Goal: Task Accomplishment & Management: Use online tool/utility

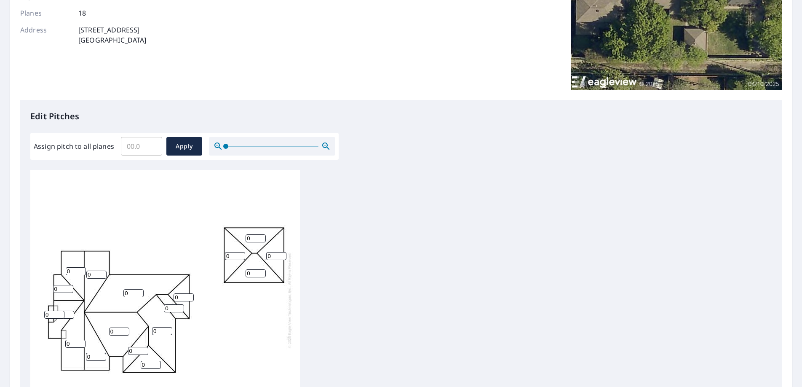
scroll to position [8, 0]
click at [71, 339] on input "0" at bounding box center [75, 343] width 20 height 8
click at [54, 310] on input "0" at bounding box center [54, 314] width 20 height 8
type input "16"
click at [67, 310] on input "1" at bounding box center [64, 314] width 20 height 8
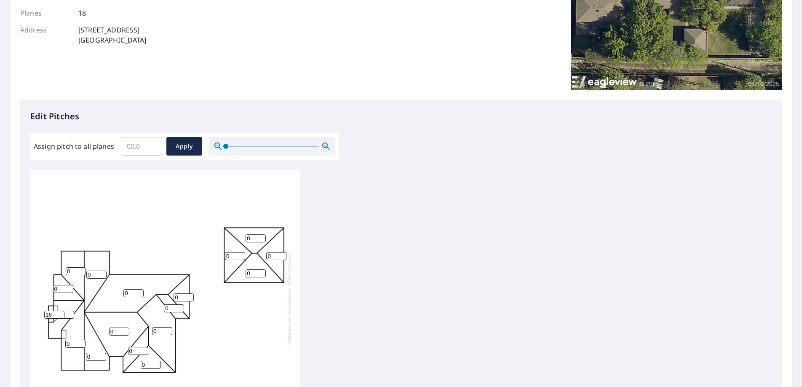
click at [67, 310] on input "2" at bounding box center [64, 314] width 20 height 8
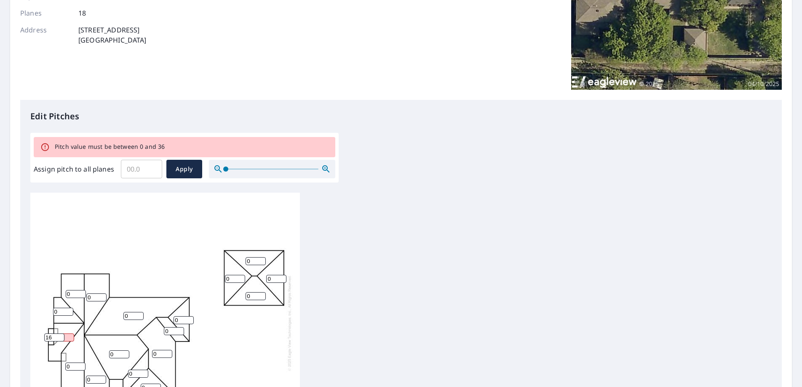
drag, startPoint x: 52, startPoint y: 330, endPoint x: 52, endPoint y: 344, distance: 13.9
click at [52, 344] on div "0 0 0 0 0 0 0 0 0 0 216 0 0 0 0 0 0 16" at bounding box center [165, 322] width 270 height 264
click at [52, 333] on input "16" at bounding box center [54, 337] width 20 height 8
drag, startPoint x: 67, startPoint y: 331, endPoint x: 67, endPoint y: 315, distance: 15.6
click at [67, 333] on input "216" at bounding box center [64, 337] width 20 height 8
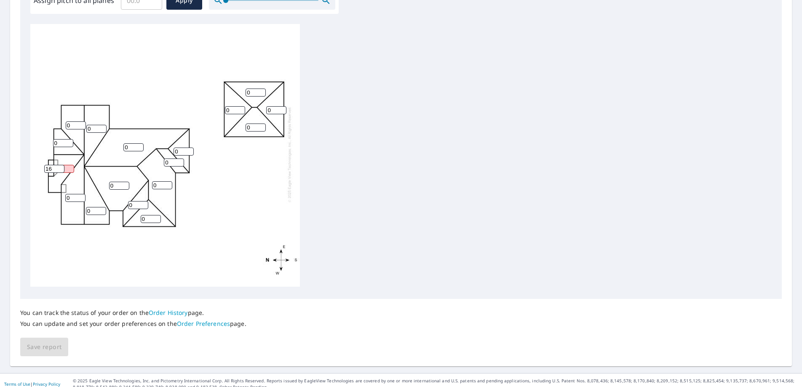
scroll to position [8, 0]
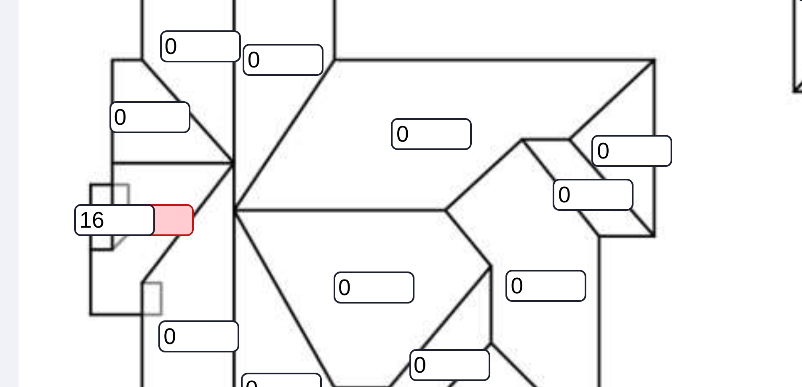
click at [70, 165] on input "216" at bounding box center [64, 169] width 20 height 8
click at [71, 165] on input "216" at bounding box center [64, 169] width 20 height 8
click at [69, 165] on input "36" at bounding box center [64, 169] width 20 height 8
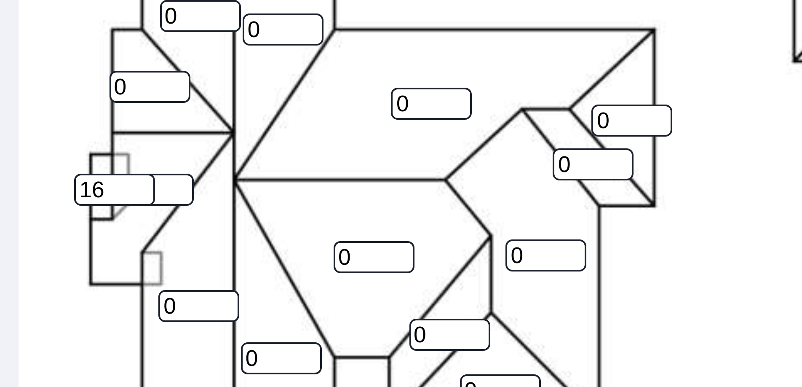
scroll to position [272, 0]
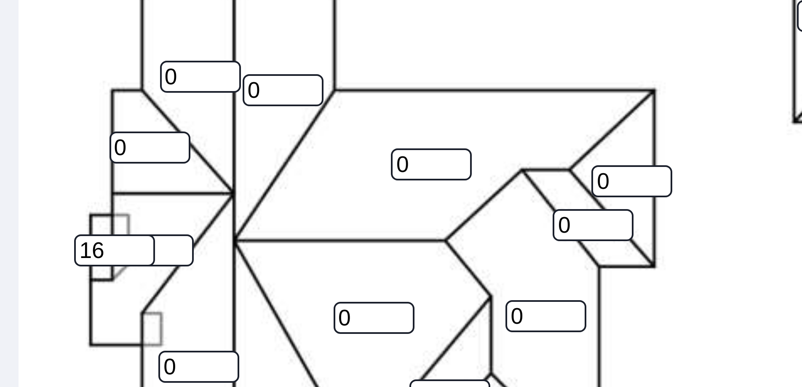
click at [70, 155] on div "0 0 0 0 0 0 0 0 0 0 36 0 0 0 0 0 0 16" at bounding box center [165, 154] width 270 height 264
click at [70, 165] on input "36" at bounding box center [64, 169] width 20 height 8
click at [69, 165] on input "35" at bounding box center [64, 169] width 20 height 8
click at [67, 165] on input "36" at bounding box center [64, 169] width 20 height 8
click at [71, 165] on input "36" at bounding box center [64, 169] width 20 height 8
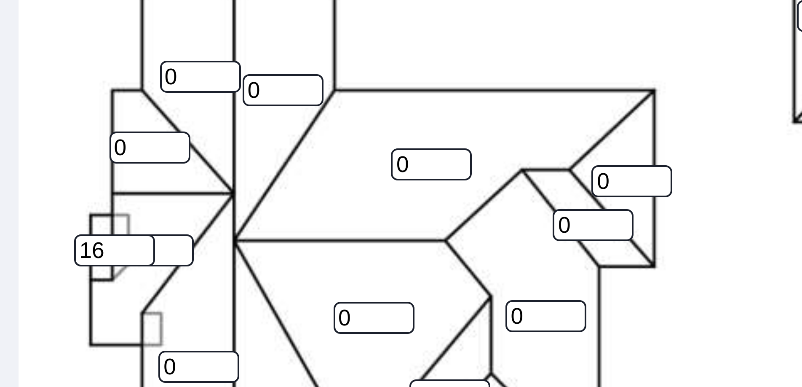
click at [71, 165] on input "36" at bounding box center [64, 169] width 20 height 8
click at [70, 165] on input "36" at bounding box center [64, 169] width 20 height 8
click at [71, 165] on input "36" at bounding box center [64, 169] width 20 height 8
click at [70, 165] on input "36" at bounding box center [64, 169] width 20 height 8
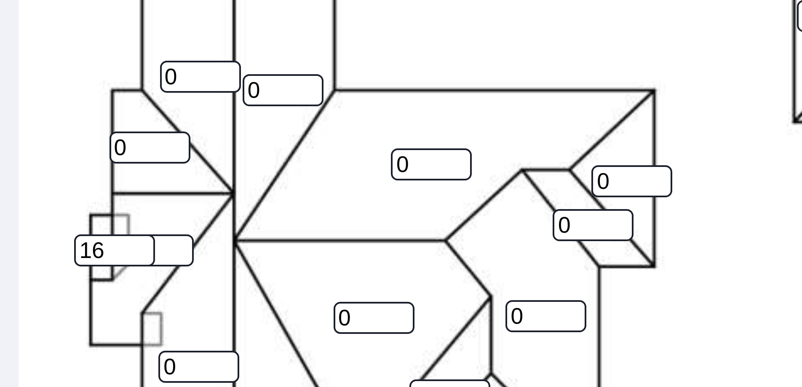
click at [70, 165] on input "36" at bounding box center [64, 169] width 20 height 8
click at [71, 165] on input "36" at bounding box center [64, 169] width 20 height 8
click at [71, 165] on input "35" at bounding box center [64, 169] width 20 height 8
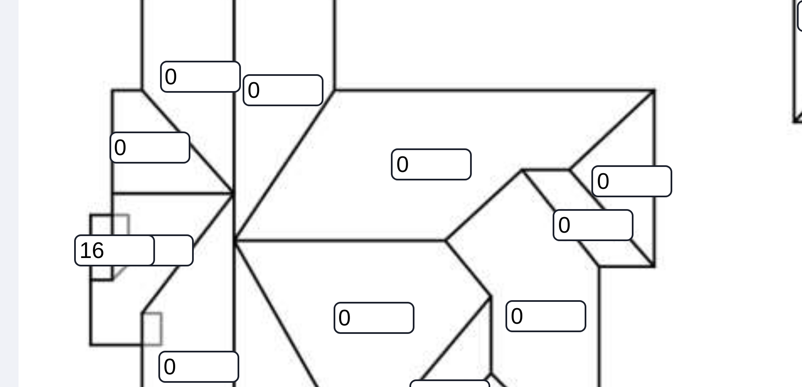
click at [70, 166] on input "34" at bounding box center [64, 169] width 20 height 8
click at [70, 166] on input "33" at bounding box center [64, 169] width 20 height 8
click at [70, 166] on input "32" at bounding box center [64, 169] width 20 height 8
click at [71, 166] on input "32" at bounding box center [64, 169] width 20 height 8
click at [71, 166] on input "31" at bounding box center [64, 169] width 20 height 8
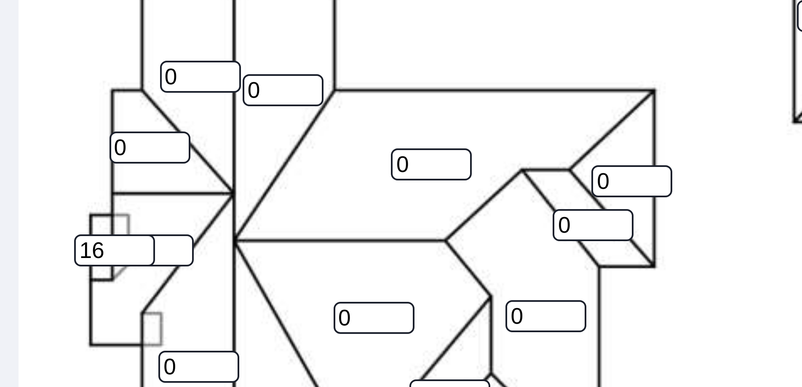
click at [71, 166] on input "30" at bounding box center [64, 169] width 20 height 8
click at [71, 166] on input "29" at bounding box center [64, 169] width 20 height 8
click at [70, 165] on input "28" at bounding box center [64, 169] width 20 height 8
click at [70, 166] on input "27" at bounding box center [64, 169] width 20 height 8
click at [70, 166] on input "26" at bounding box center [64, 169] width 20 height 8
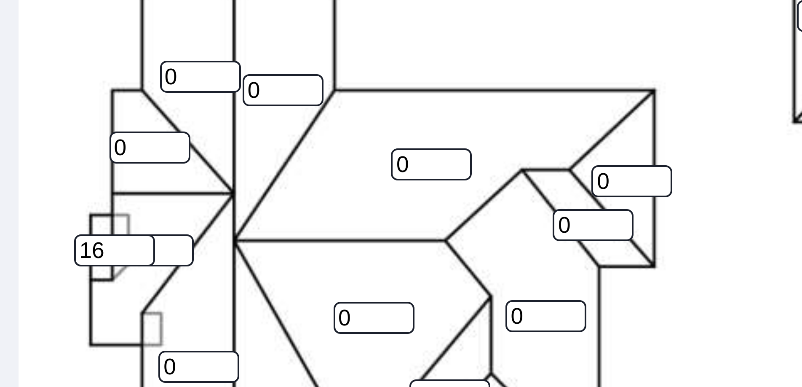
click at [70, 165] on input "25" at bounding box center [64, 169] width 20 height 8
click at [71, 165] on input "26" at bounding box center [64, 169] width 20 height 8
click at [71, 165] on input "27" at bounding box center [64, 169] width 20 height 8
click at [71, 165] on input "28" at bounding box center [64, 169] width 20 height 8
click at [71, 165] on input "29" at bounding box center [64, 169] width 20 height 8
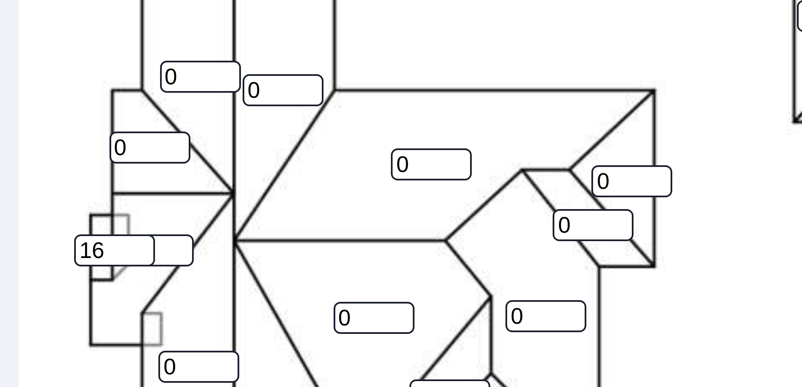
click at [71, 165] on input "30" at bounding box center [64, 169] width 20 height 8
click at [71, 165] on input "31" at bounding box center [64, 169] width 20 height 8
click at [66, 165] on input "32" at bounding box center [64, 169] width 20 height 8
click at [66, 165] on input "33" at bounding box center [64, 169] width 20 height 8
click at [66, 165] on input "34" at bounding box center [64, 169] width 20 height 8
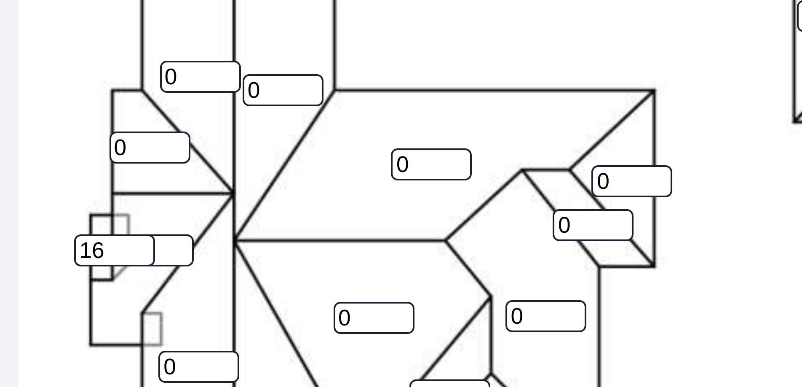
click at [54, 165] on input "16" at bounding box center [54, 169] width 20 height 8
click at [67, 165] on input "35" at bounding box center [64, 169] width 20 height 8
click at [55, 165] on input "16" at bounding box center [54, 169] width 20 height 8
click at [65, 165] on input "35" at bounding box center [64, 169] width 20 height 8
type input "36"
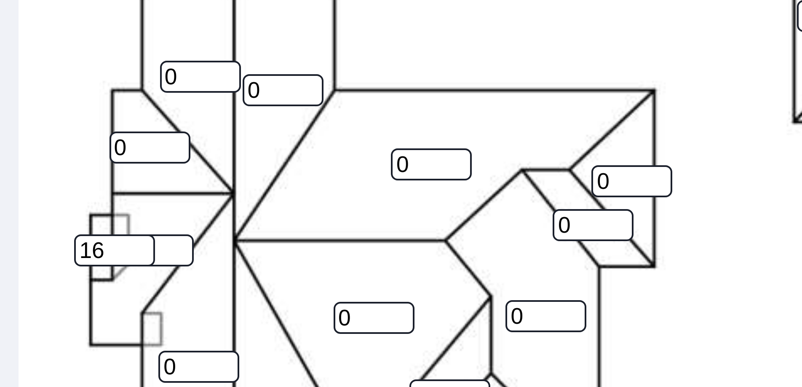
click at [69, 165] on input "36" at bounding box center [64, 169] width 20 height 8
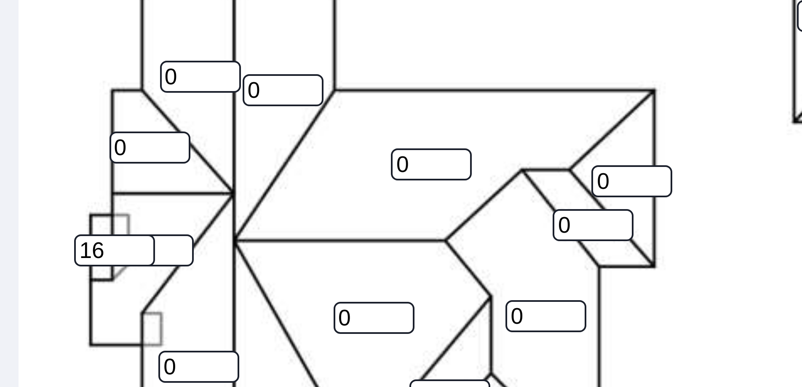
click at [69, 165] on input "36" at bounding box center [64, 169] width 20 height 8
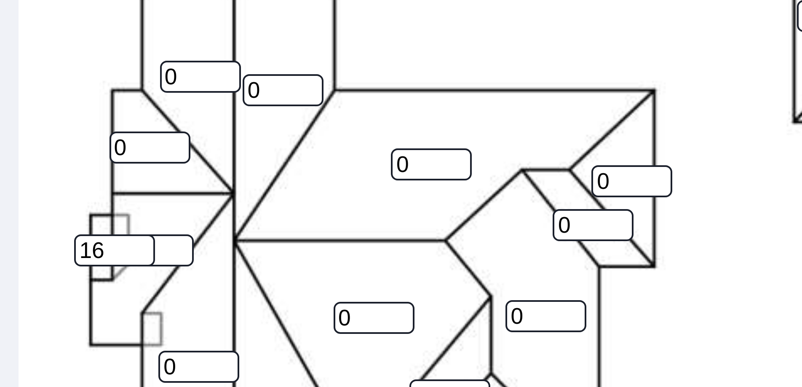
click at [69, 165] on input "36" at bounding box center [64, 169] width 20 height 8
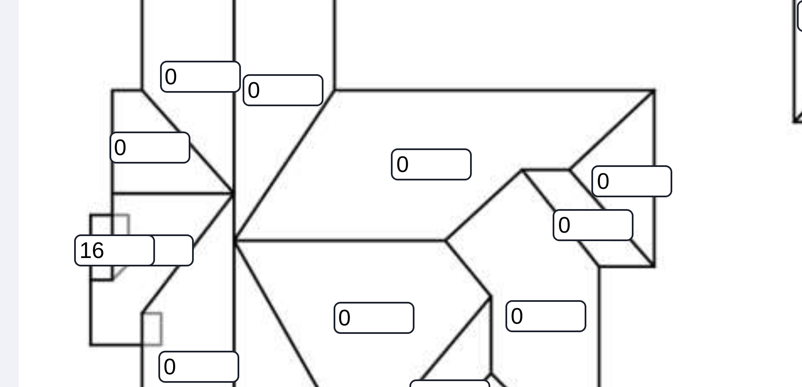
click at [69, 165] on input "36" at bounding box center [64, 169] width 20 height 8
click at [61, 139] on input "0" at bounding box center [63, 143] width 20 height 8
type input "16"
click at [72, 121] on input "0" at bounding box center [76, 125] width 20 height 8
type input "16"
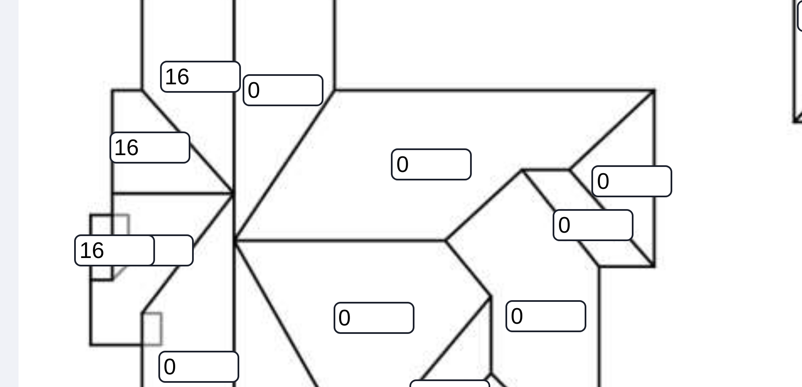
click at [93, 125] on input "0" at bounding box center [96, 129] width 20 height 8
type input "16"
click at [71, 194] on input "0" at bounding box center [75, 198] width 20 height 8
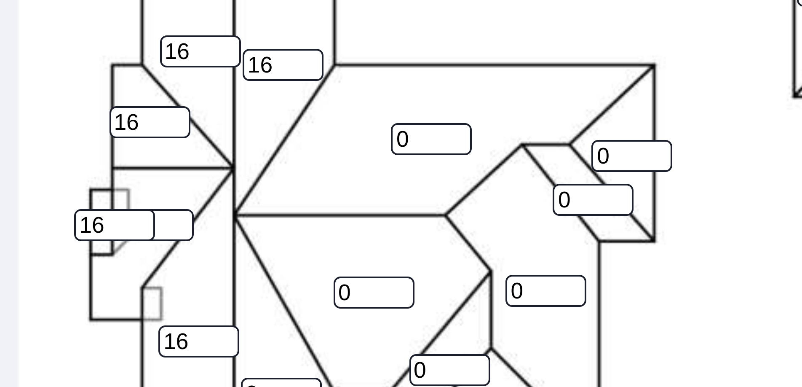
scroll to position [280, 0]
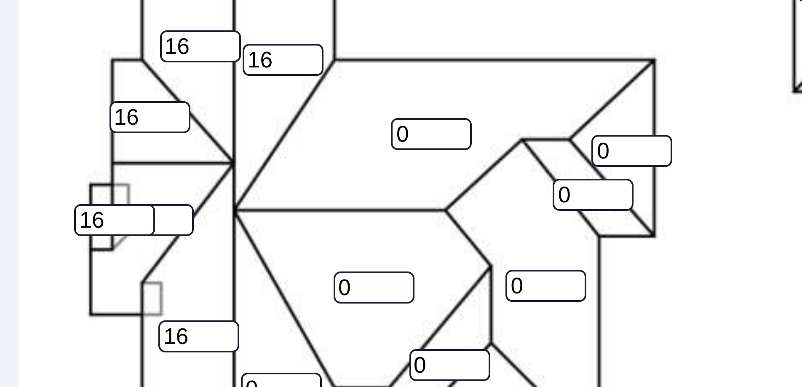
type input "16"
click at [95, 199] on input "0" at bounding box center [96, 203] width 20 height 8
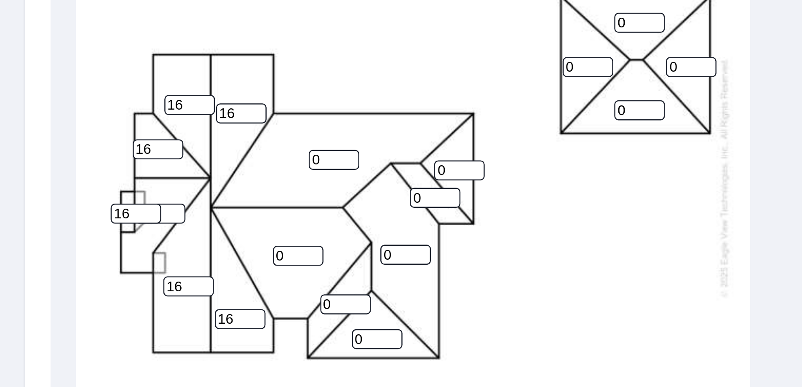
type input "16"
click at [147, 207] on input "0" at bounding box center [151, 211] width 20 height 8
type input "8"
click at [135, 193] on input "0" at bounding box center [138, 197] width 20 height 8
type input "8"
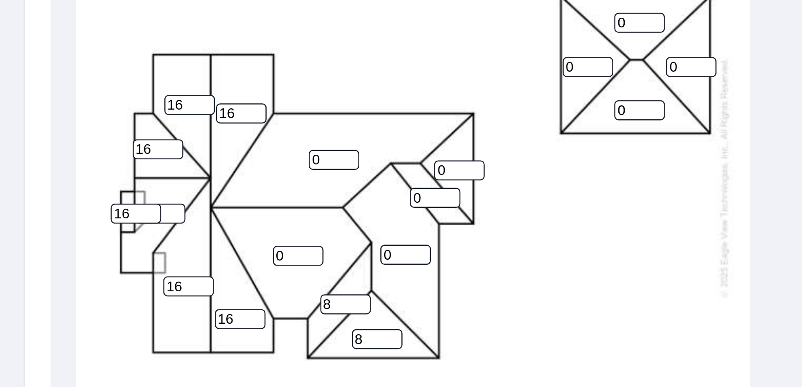
click at [117, 174] on input "0" at bounding box center [119, 178] width 20 height 8
type input "8"
click at [132, 136] on input "0" at bounding box center [133, 140] width 20 height 8
type input "8"
click at [182, 140] on input "0" at bounding box center [184, 144] width 20 height 8
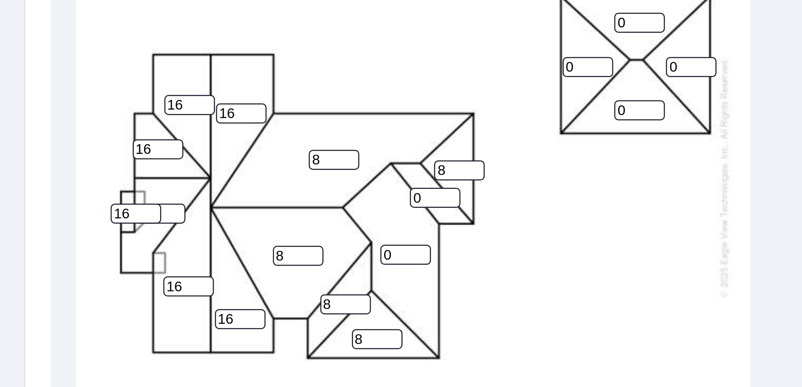
type input "8"
click at [180, 151] on input "1" at bounding box center [174, 155] width 20 height 8
click at [180, 151] on input "2" at bounding box center [174, 155] width 20 height 8
click at [180, 151] on input "3" at bounding box center [174, 155] width 20 height 8
click at [180, 151] on input "4" at bounding box center [174, 155] width 20 height 8
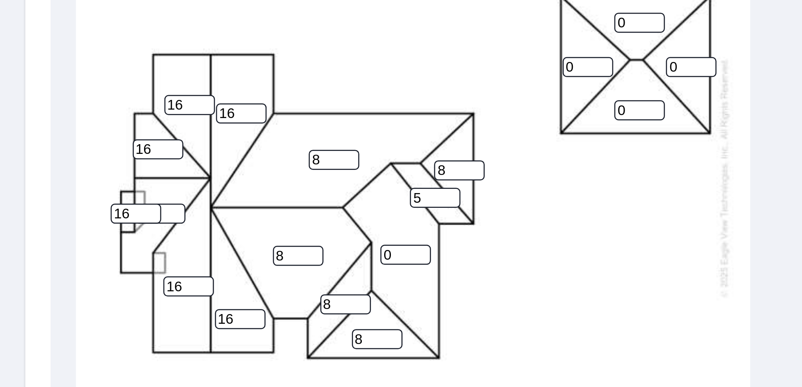
click at [180, 151] on input "5" at bounding box center [174, 155] width 20 height 8
click at [180, 151] on input "6" at bounding box center [174, 155] width 20 height 8
click at [180, 151] on input "7" at bounding box center [174, 155] width 20 height 8
type input "8"
click at [180, 151] on input "8" at bounding box center [174, 155] width 20 height 8
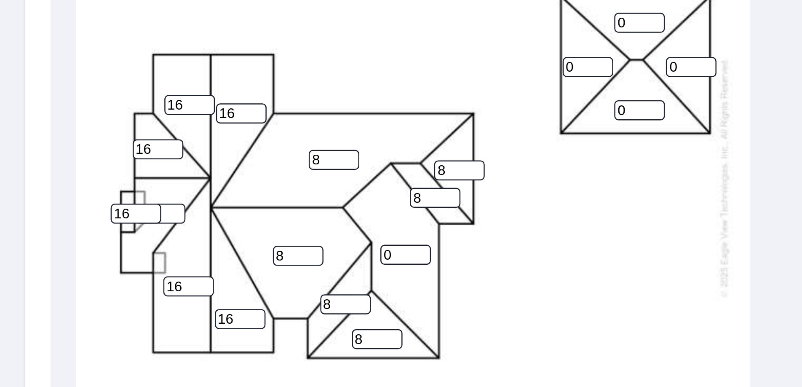
click at [157, 174] on input "0" at bounding box center [162, 178] width 20 height 8
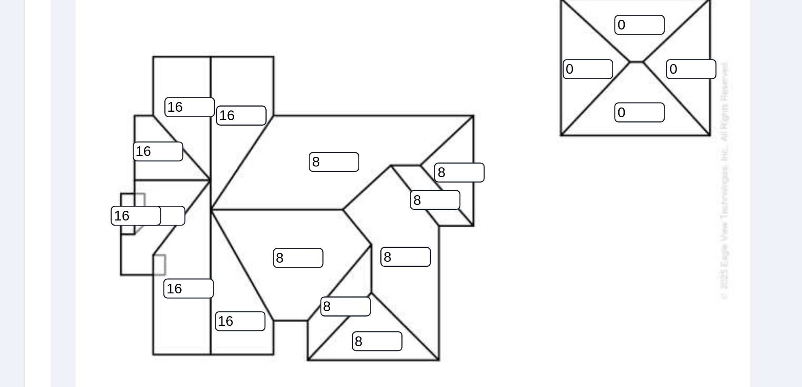
scroll to position [0, 0]
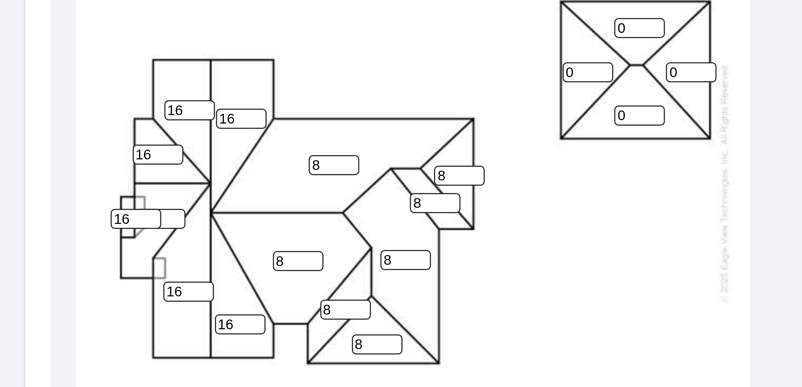
type input "8"
click at [251, 88] on input "0" at bounding box center [256, 87] width 20 height 8
type input "6"
click at [272, 102] on input "0" at bounding box center [276, 105] width 20 height 8
type input "6"
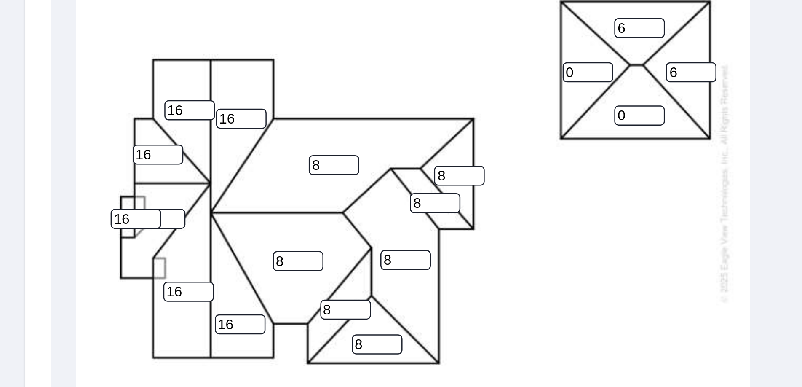
click at [254, 121] on input "0" at bounding box center [256, 122] width 20 height 8
type input "6"
click at [232, 104] on input "0" at bounding box center [235, 105] width 20 height 8
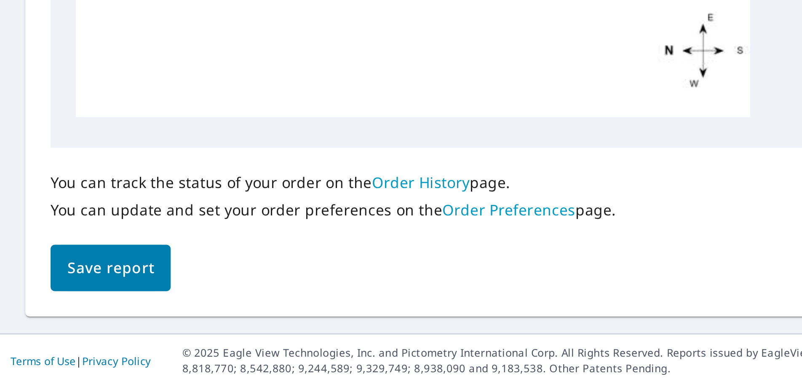
type input "6"
click at [39, 336] on span "Save report" at bounding box center [44, 339] width 35 height 11
